Goal: Transaction & Acquisition: Purchase product/service

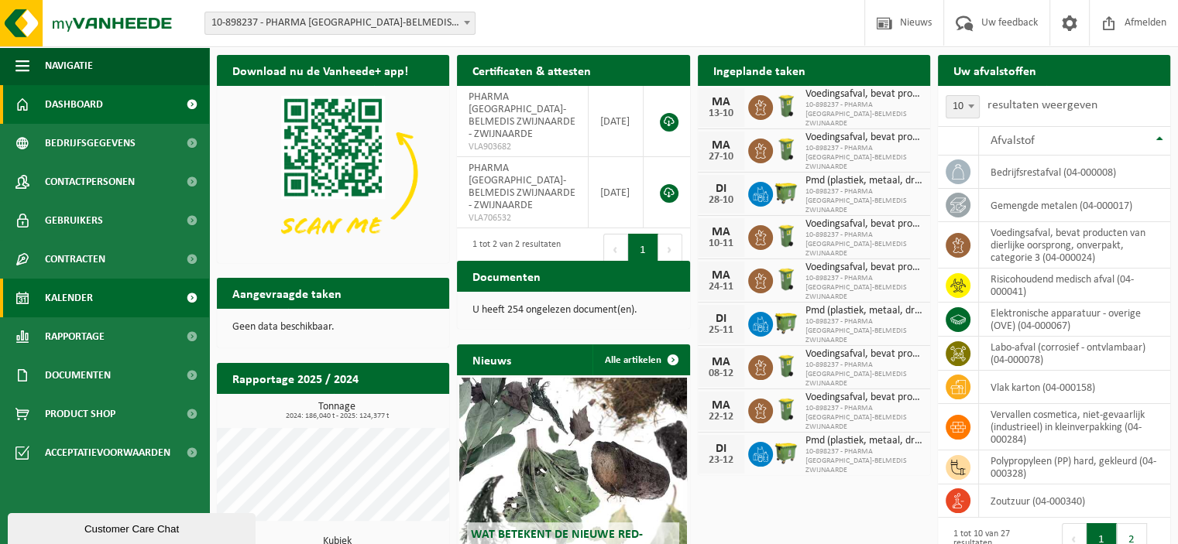
click at [68, 301] on span "Kalender" at bounding box center [69, 298] width 48 height 39
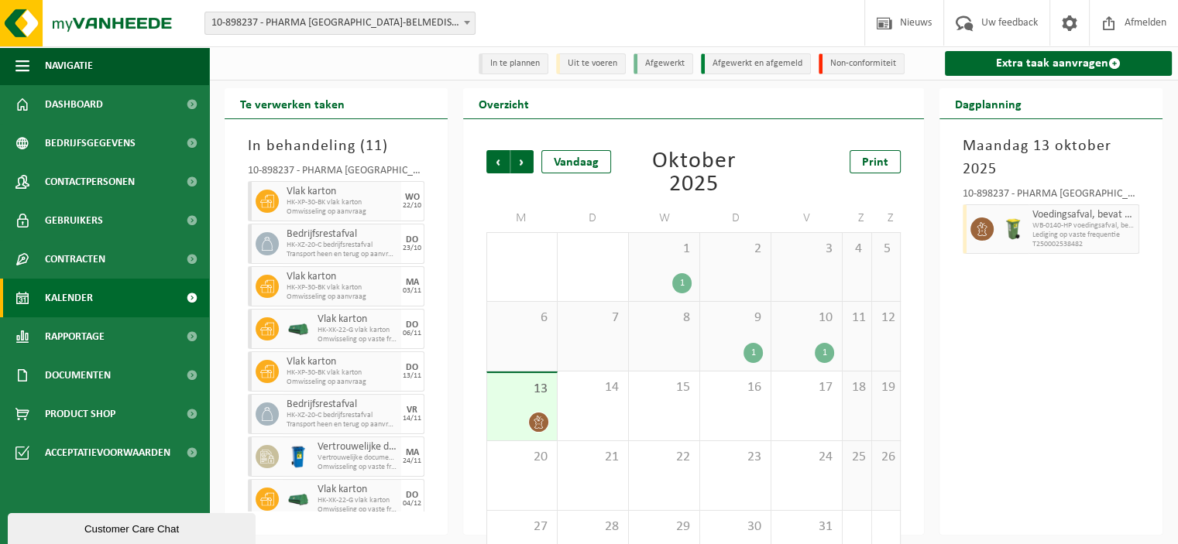
scroll to position [53, 0]
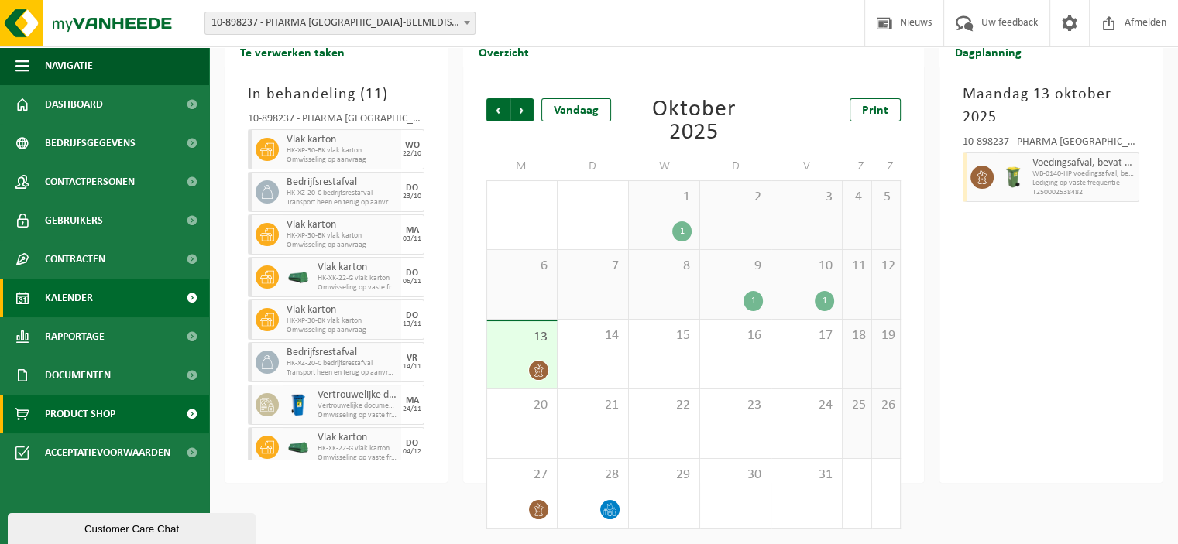
click at [64, 415] on span "Product Shop" at bounding box center [80, 414] width 70 height 39
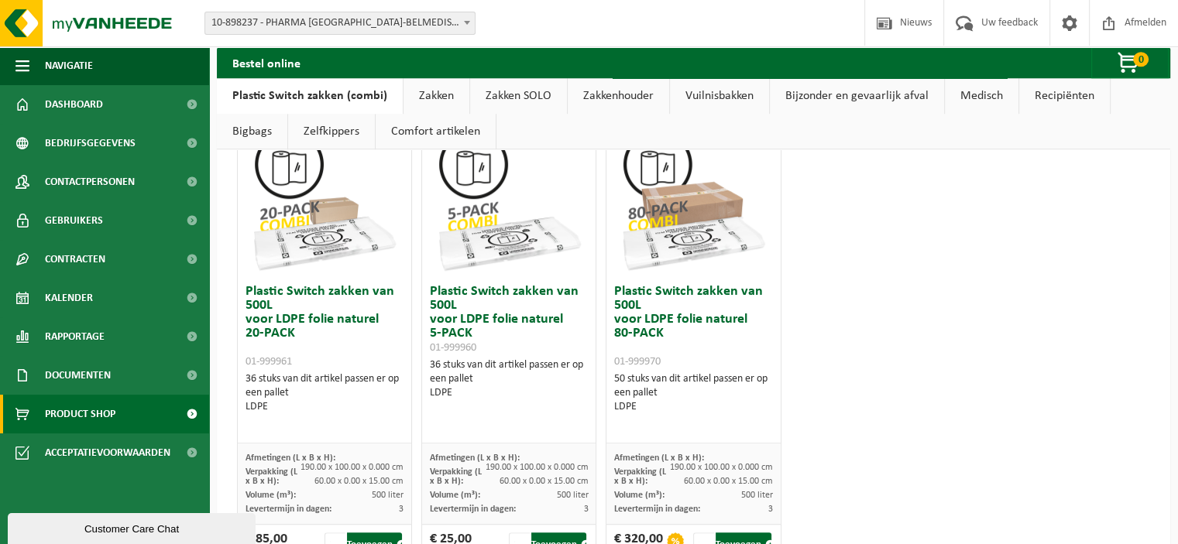
scroll to position [1110, 0]
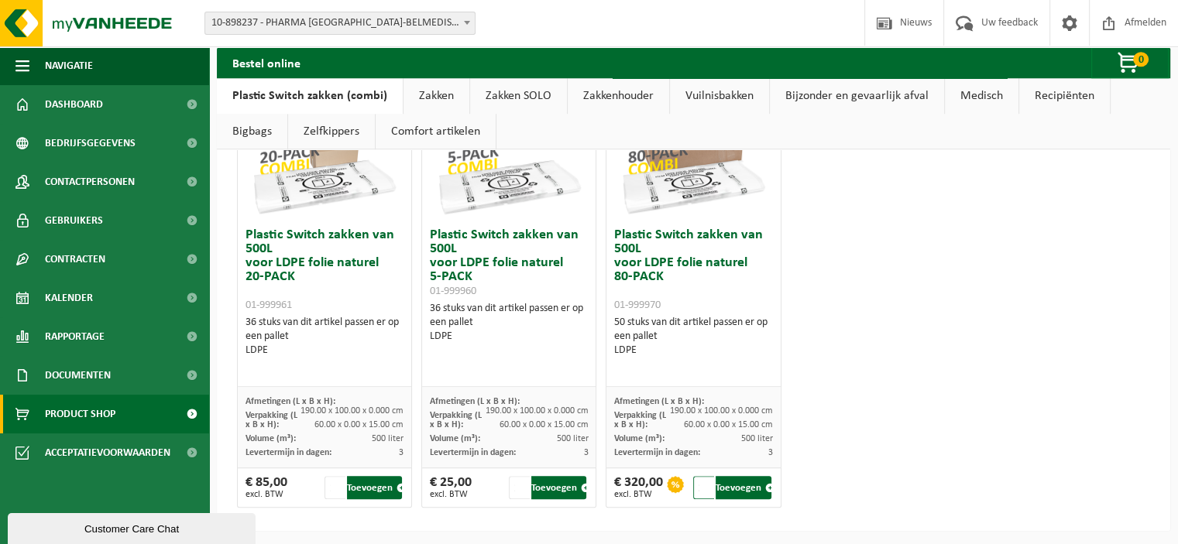
click at [700, 481] on input "2" at bounding box center [703, 487] width 21 height 23
type input "1"
click at [700, 489] on input "1" at bounding box center [703, 487] width 21 height 23
click at [744, 483] on button "Toevoegen" at bounding box center [743, 487] width 55 height 23
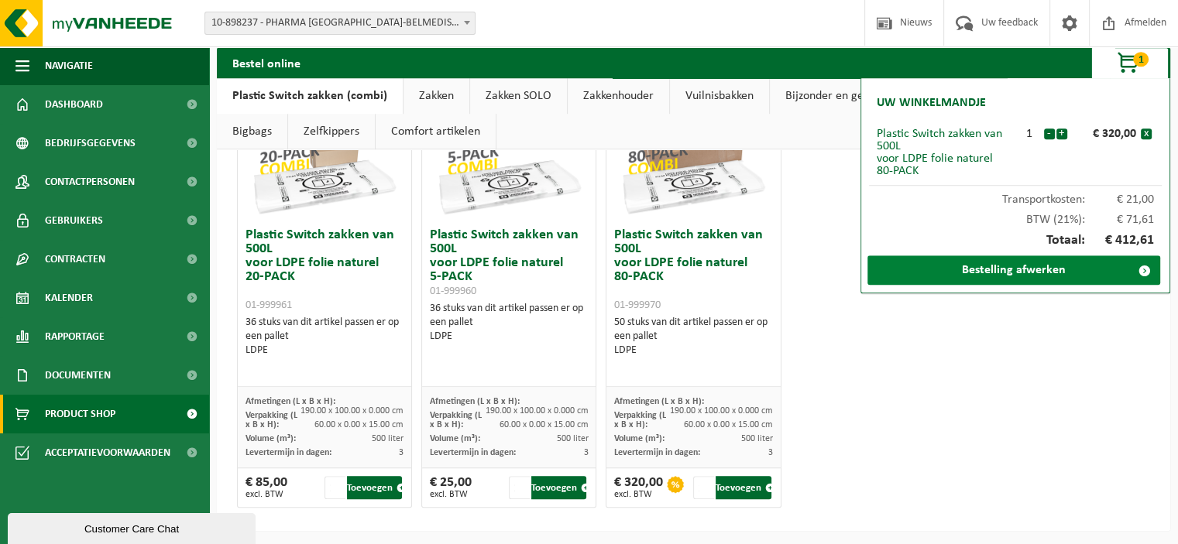
click at [1001, 269] on link "Bestelling afwerken" at bounding box center [1013, 270] width 293 height 29
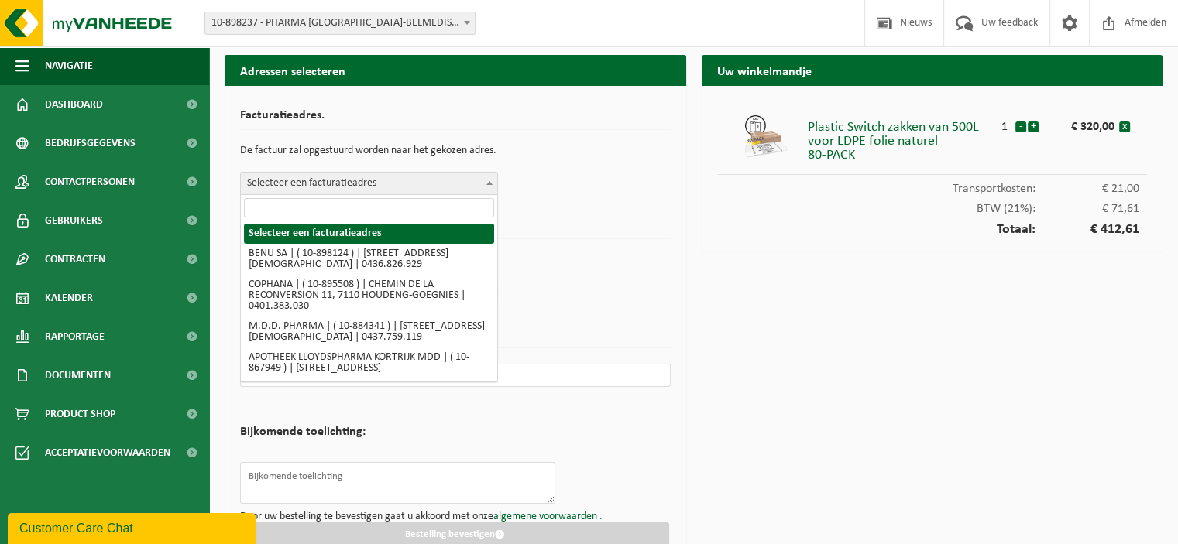
click at [490, 182] on b at bounding box center [489, 183] width 6 height 4
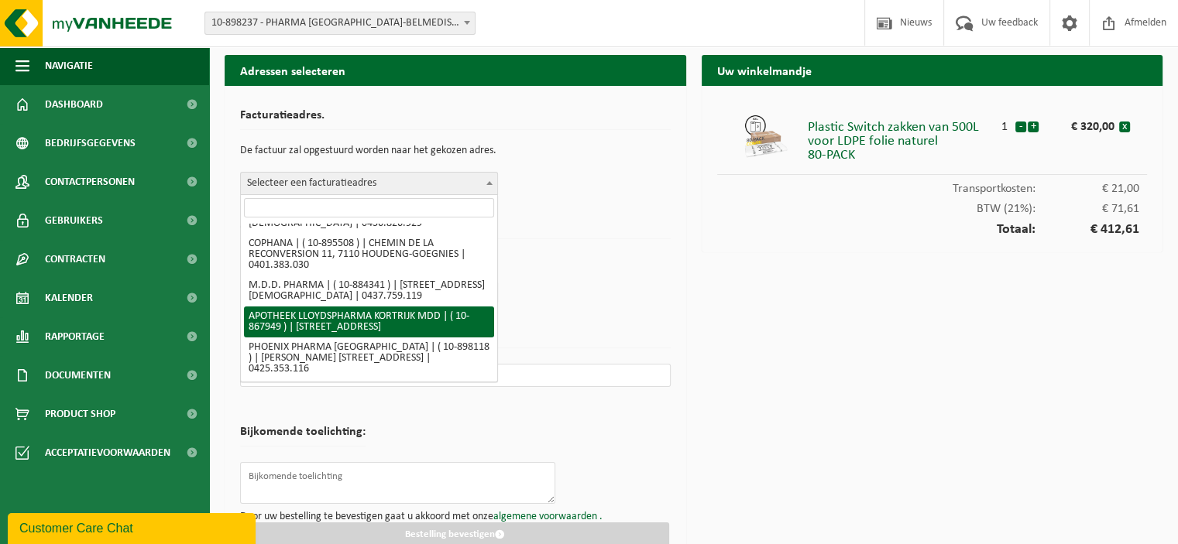
scroll to position [42, 0]
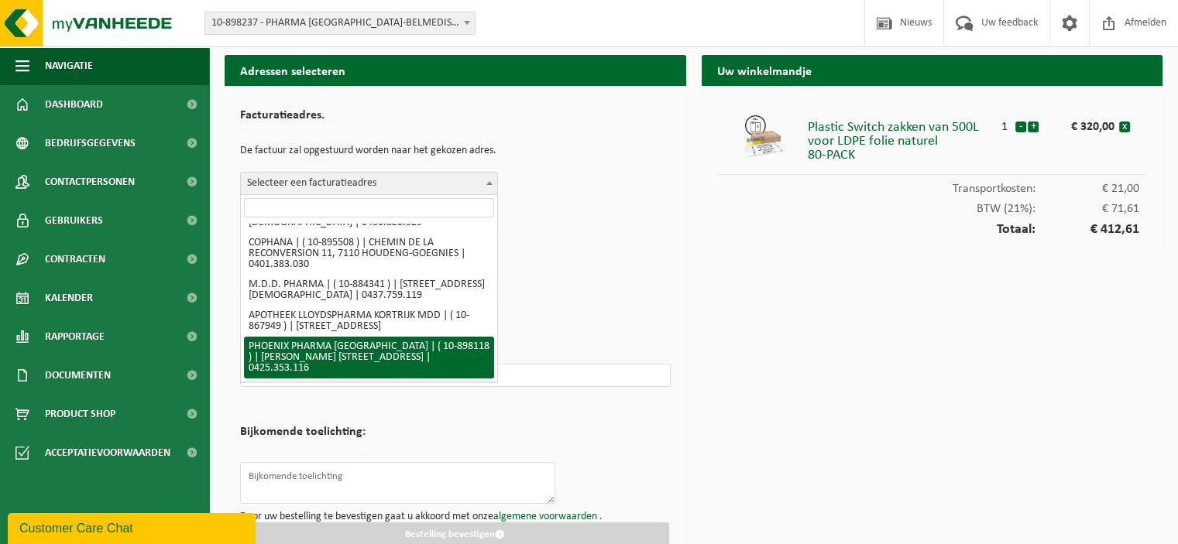
select select "117982"
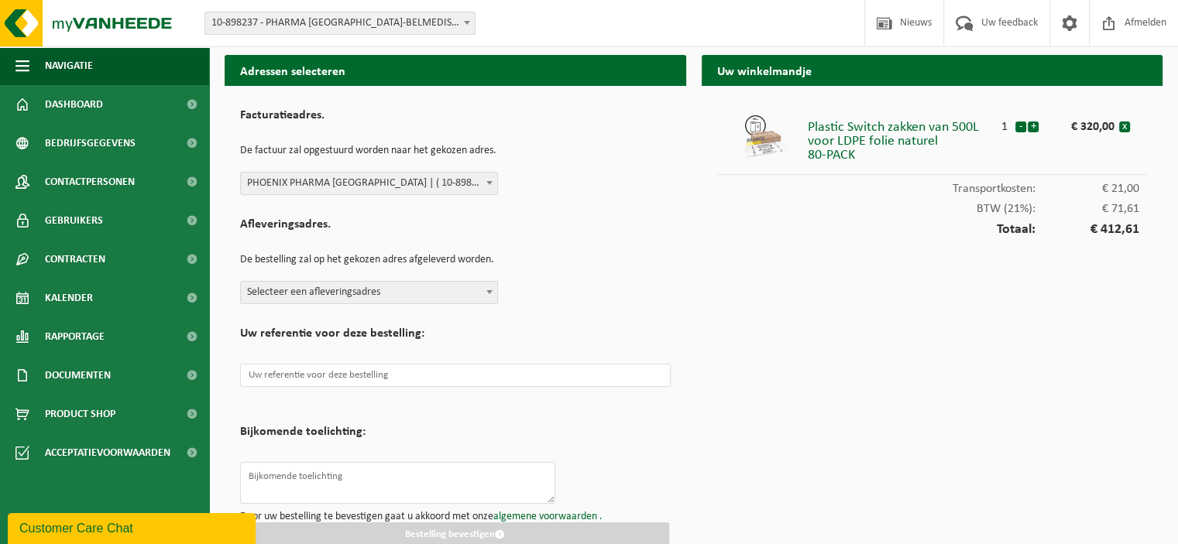
click at [493, 290] on span at bounding box center [489, 292] width 15 height 20
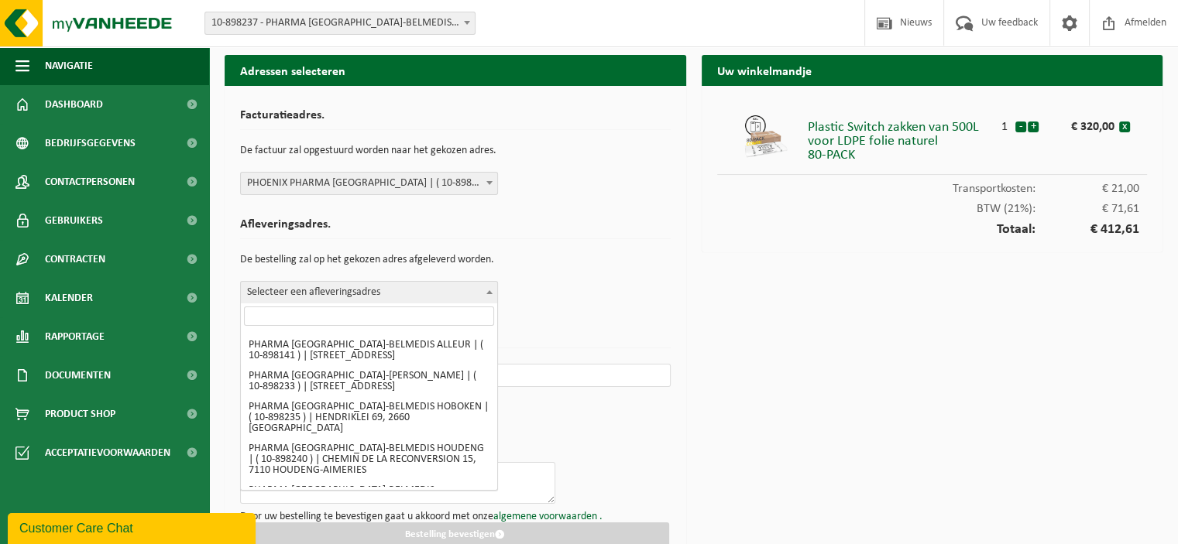
scroll to position [2591, 0]
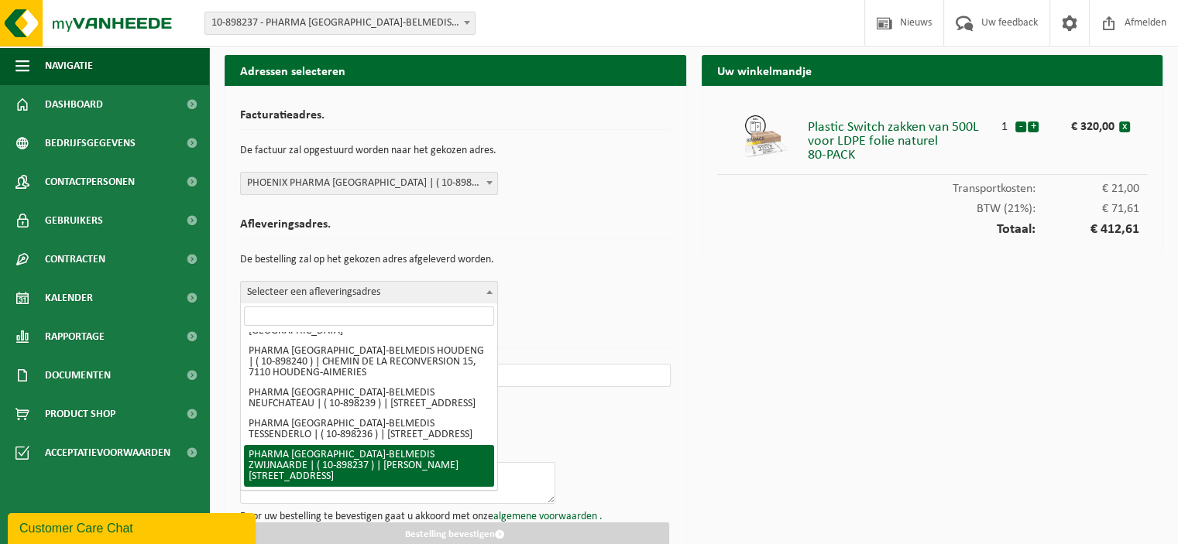
select select "118055"
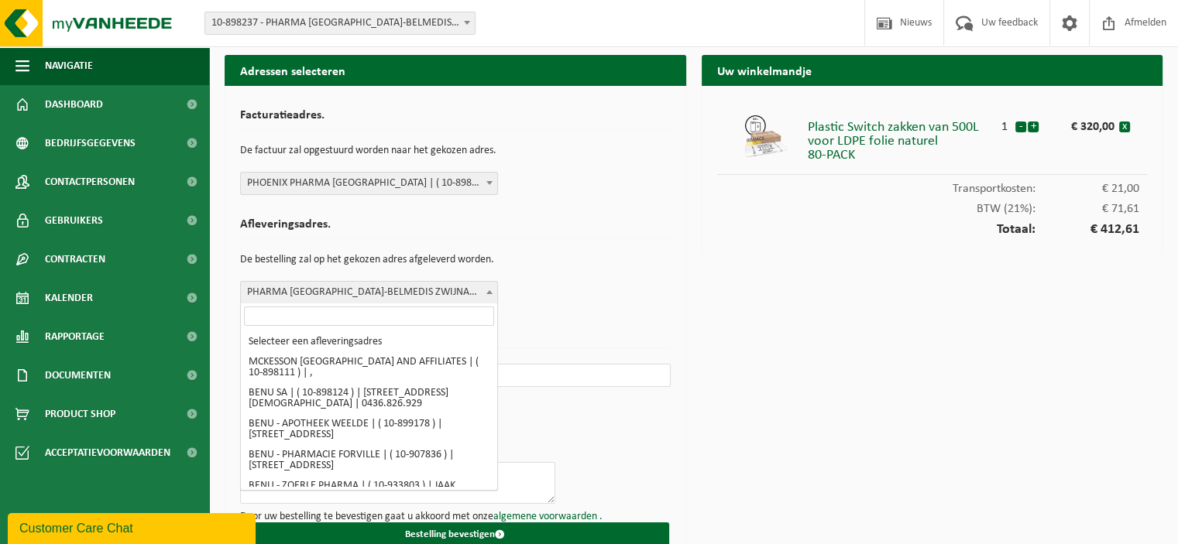
click at [493, 290] on b at bounding box center [489, 292] width 6 height 4
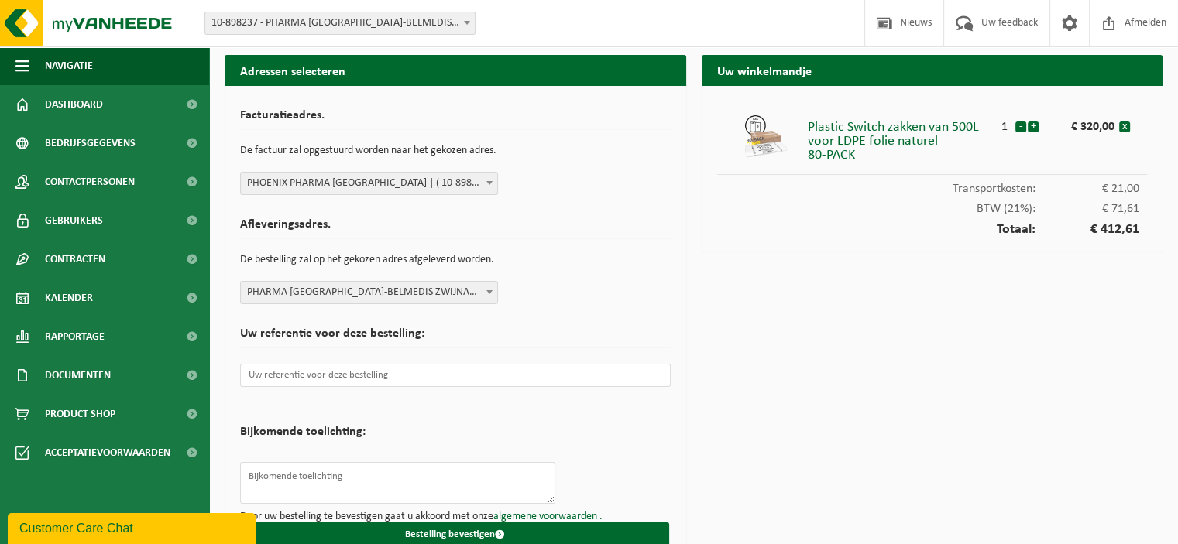
click at [493, 290] on b at bounding box center [489, 292] width 6 height 4
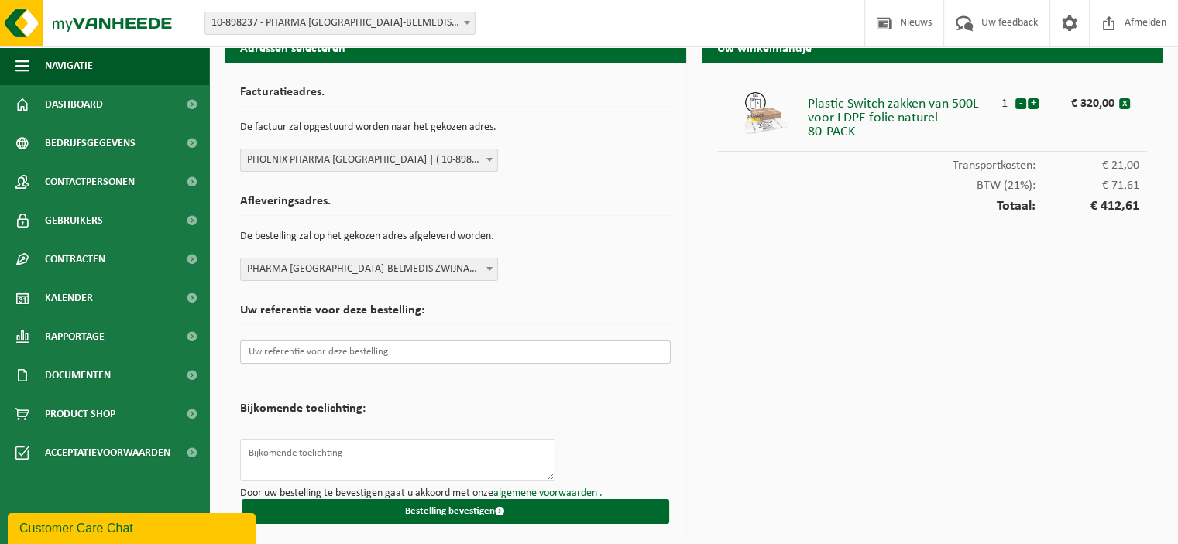
click at [343, 349] on input "text" at bounding box center [455, 352] width 431 height 23
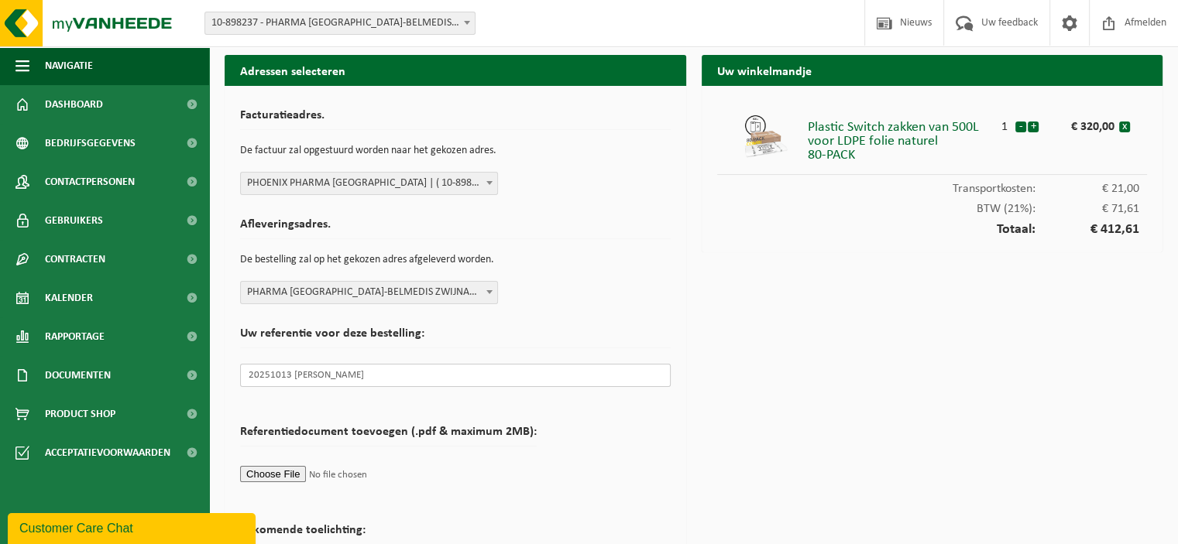
scroll to position [121, 0]
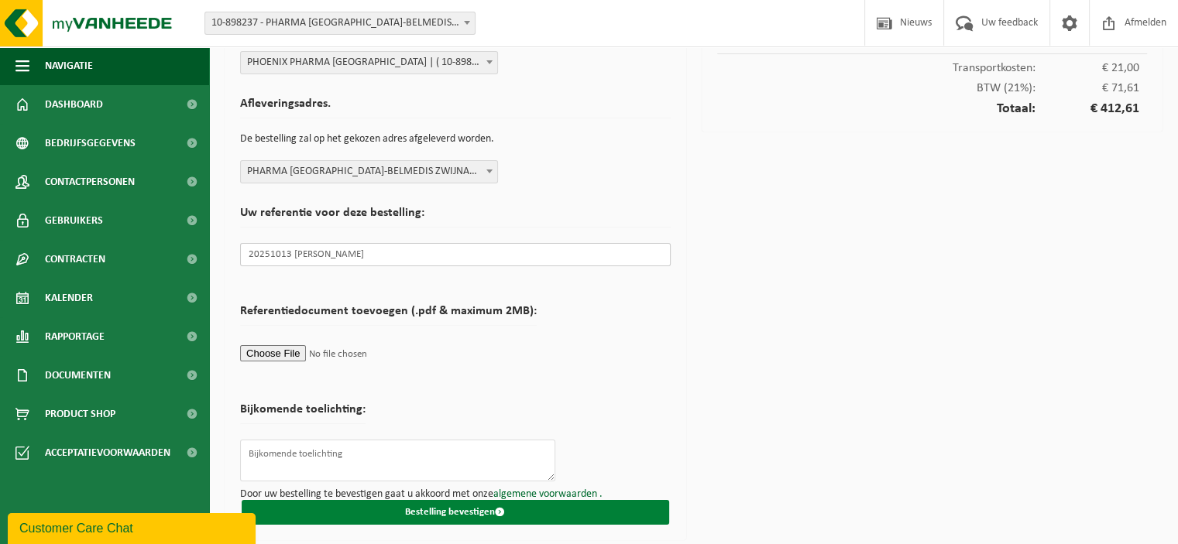
type input "20251013 Vincent Debeul"
click at [455, 504] on button "Bestelling bevestigen" at bounding box center [456, 512] width 428 height 25
